Goal: Register for event/course

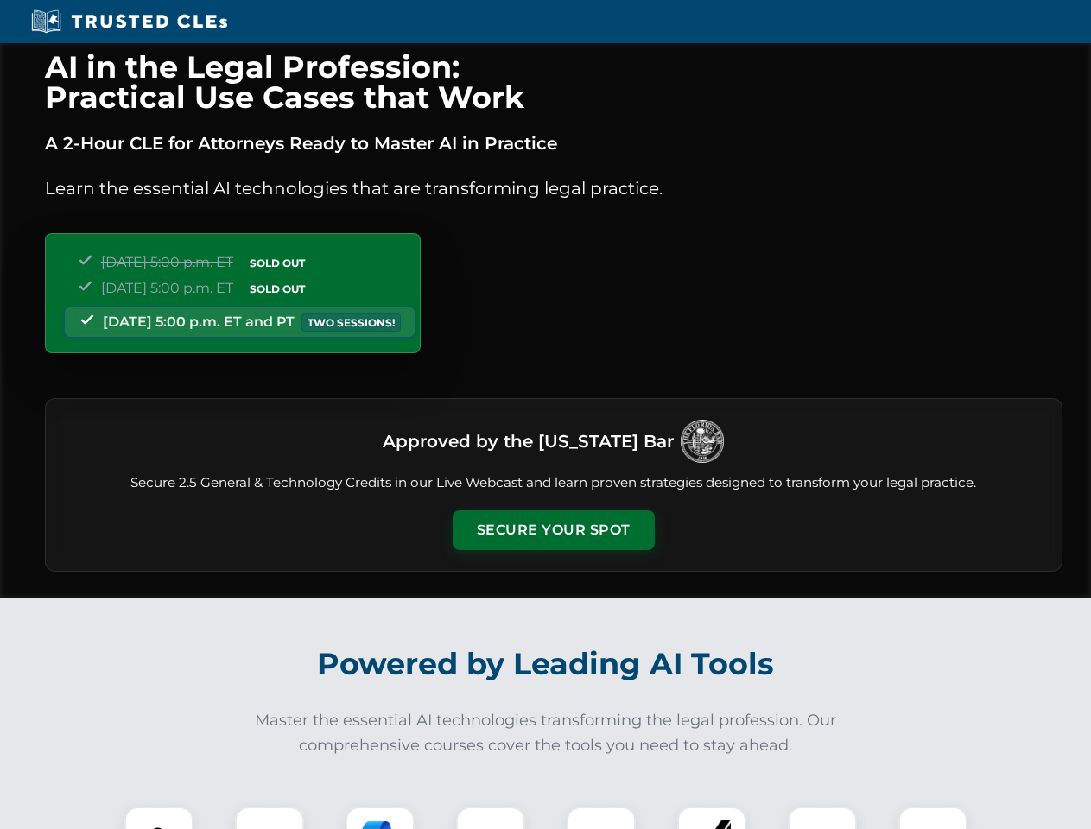
click at [553, 530] on button "Secure Your Spot" at bounding box center [554, 531] width 202 height 40
click at [159, 818] on img at bounding box center [159, 841] width 50 height 50
click at [270, 818] on div at bounding box center [269, 841] width 69 height 69
